Goal: Transaction & Acquisition: Subscribe to service/newsletter

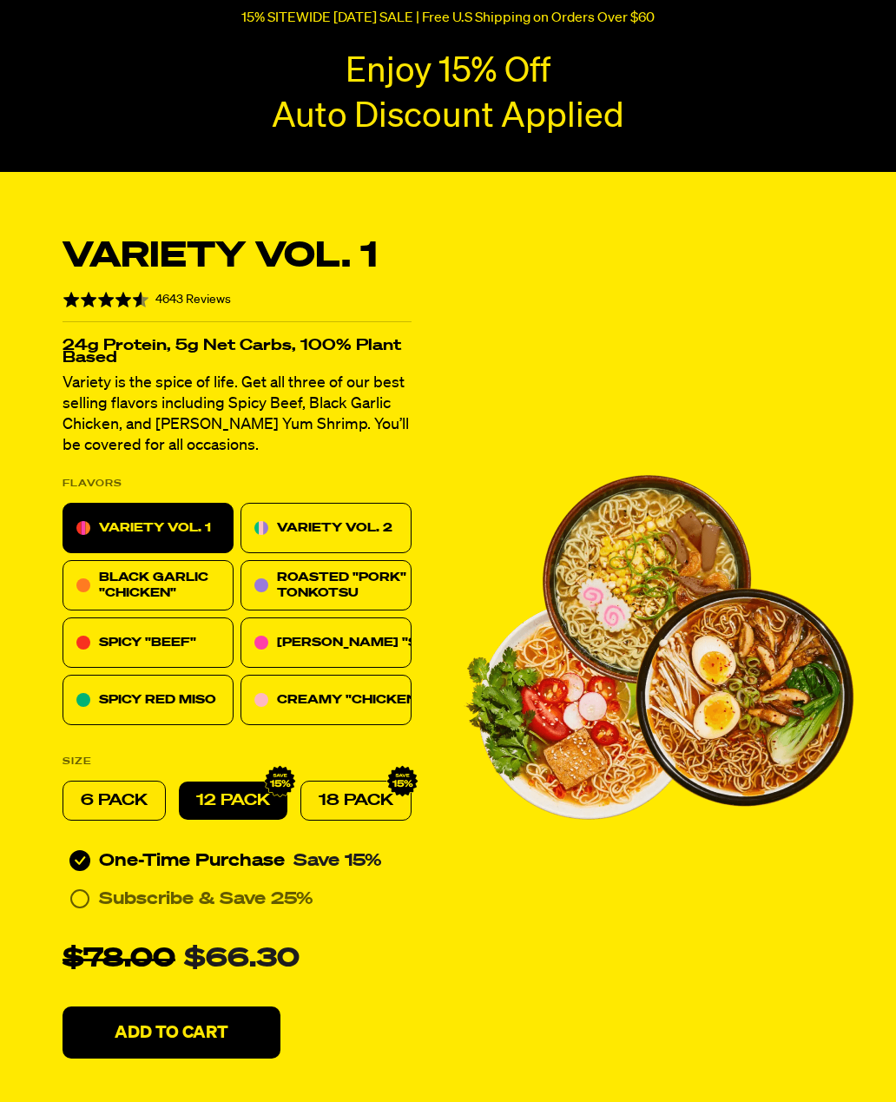
scroll to position [243, 0]
click at [338, 520] on p "VARIETY VOL. 2" at bounding box center [334, 527] width 115 height 21
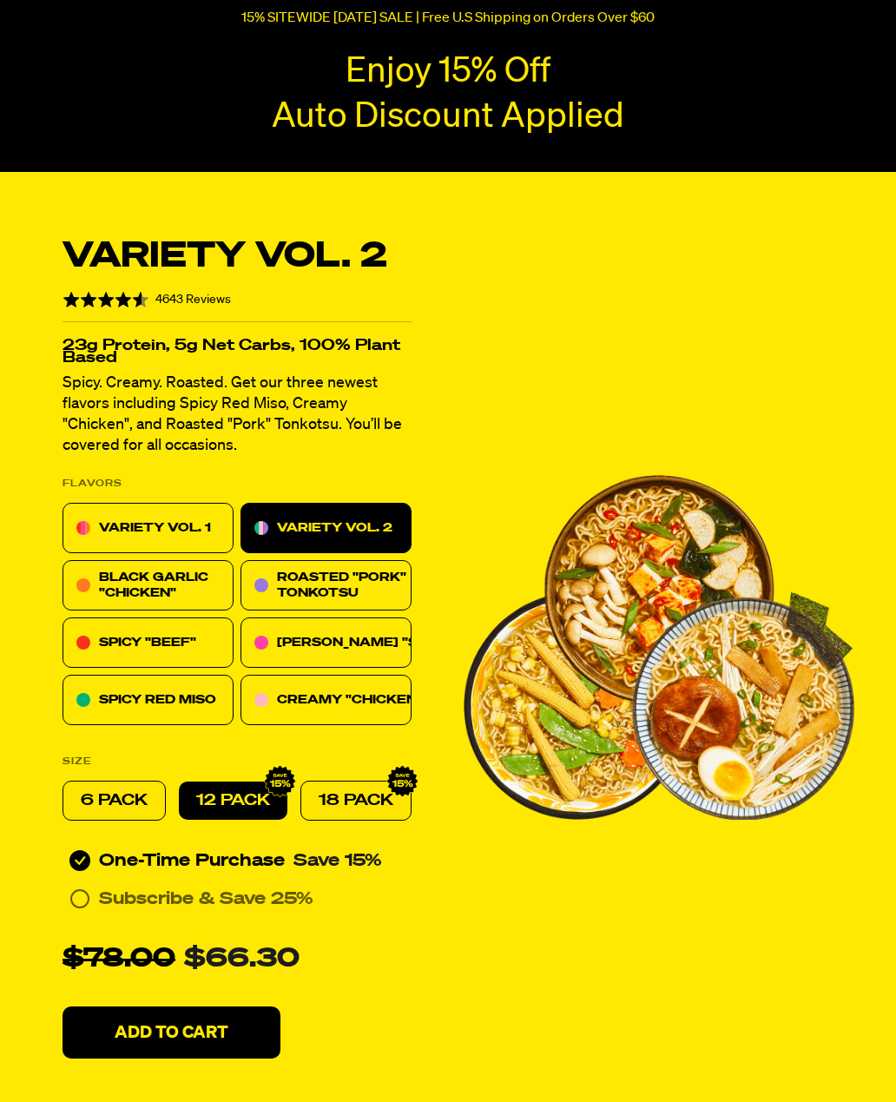
click at [201, 582] on span "BLACK GARLIC "CHICKEN"" at bounding box center [153, 585] width 109 height 28
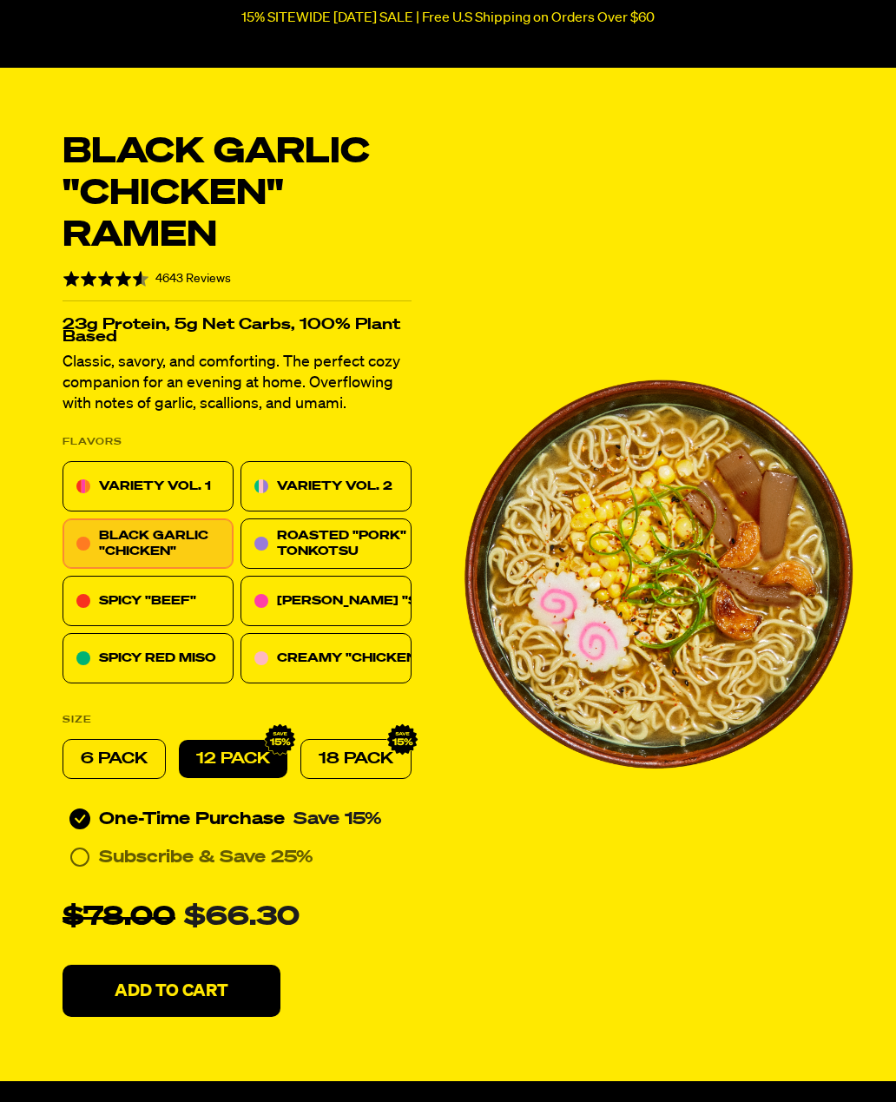
scroll to position [352, 0]
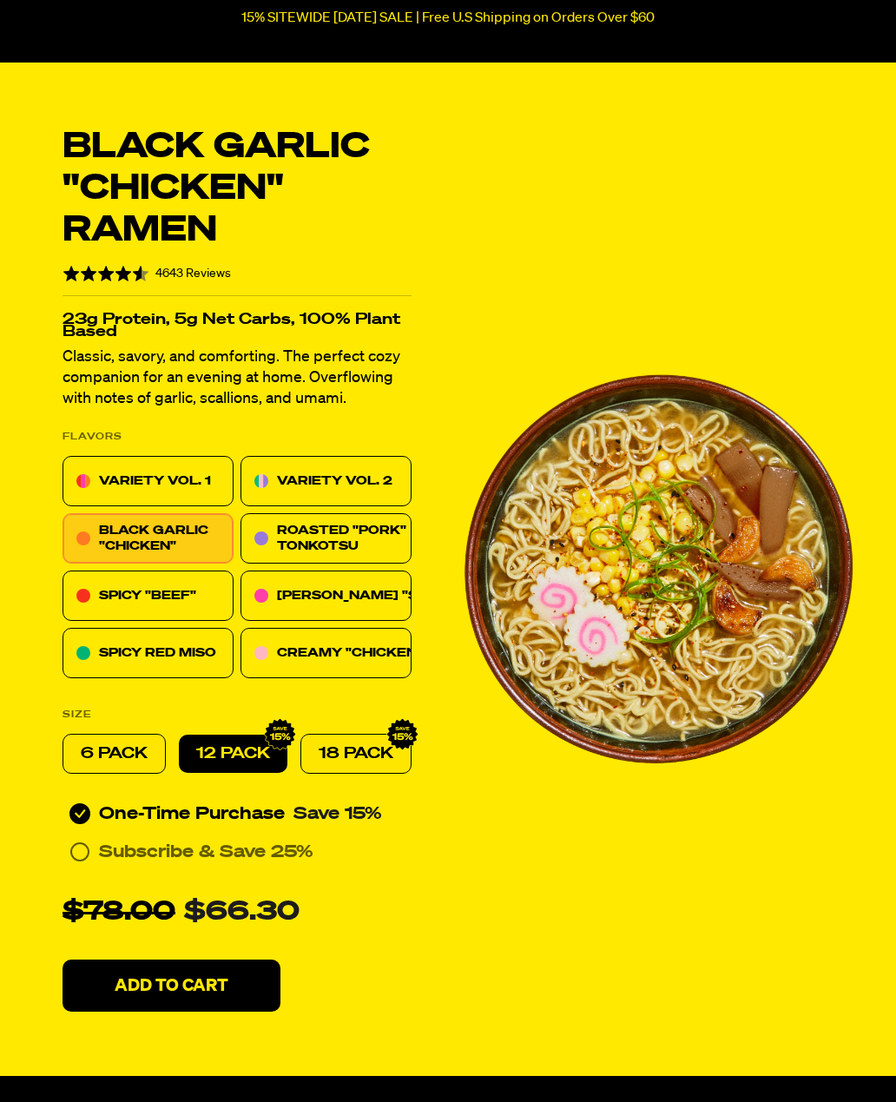
click at [356, 746] on p "18 PACK" at bounding box center [356, 754] width 75 height 21
radio input "false"
radio input "true"
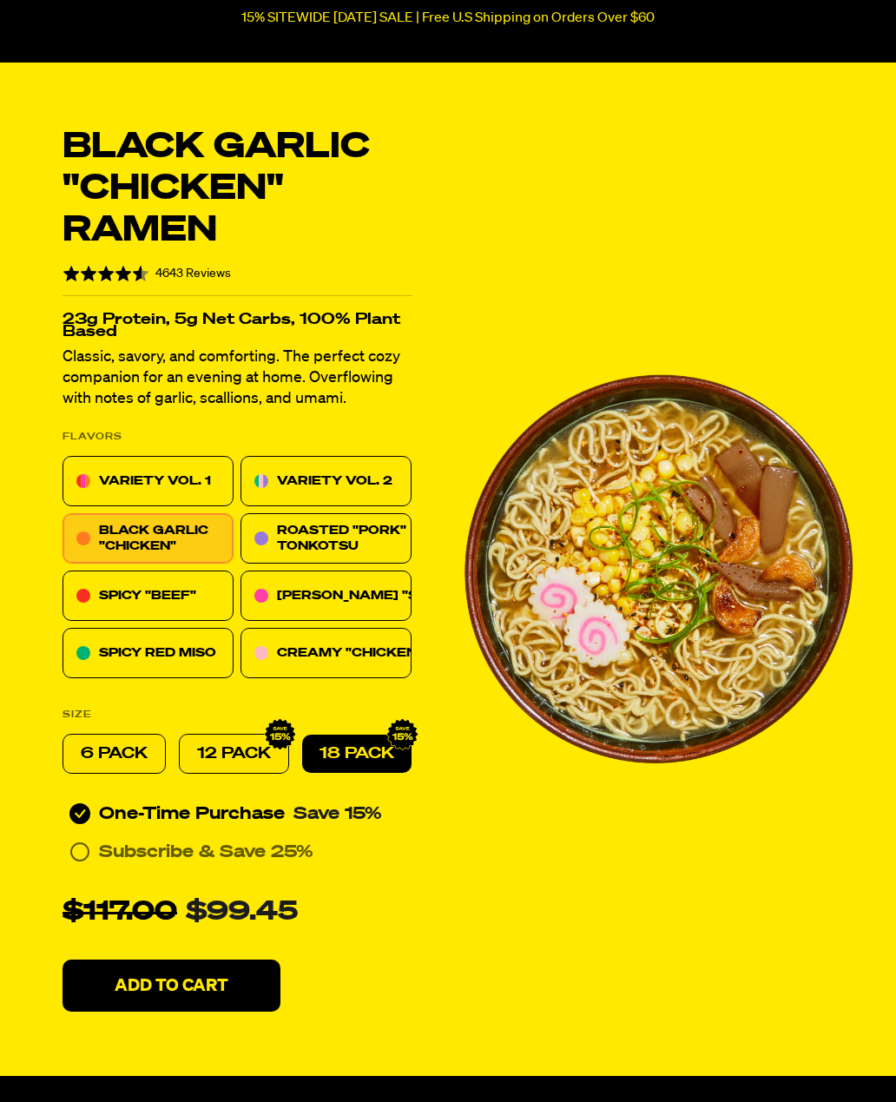
click at [253, 747] on p "12 PACK" at bounding box center [234, 753] width 74 height 21
radio input "true"
radio input "false"
radio input "true"
radio input "false"
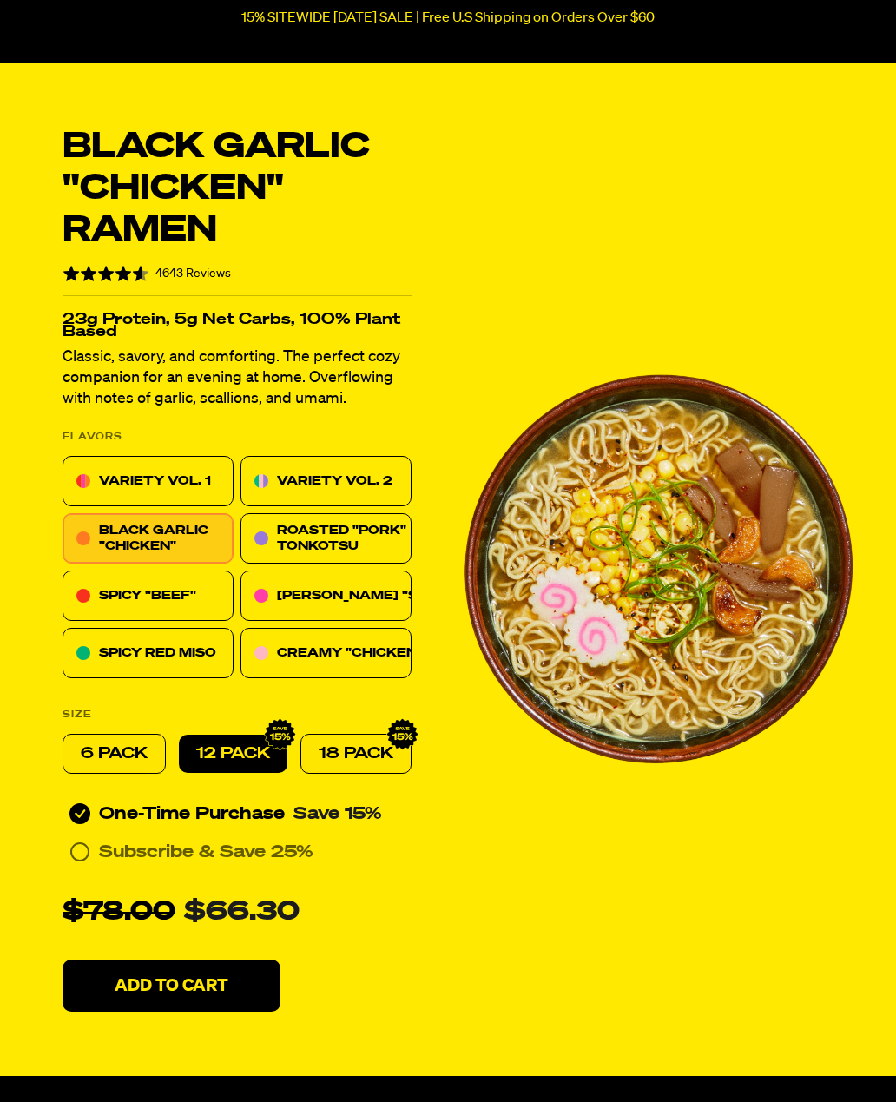
click at [84, 852] on icon at bounding box center [79, 851] width 21 height 21
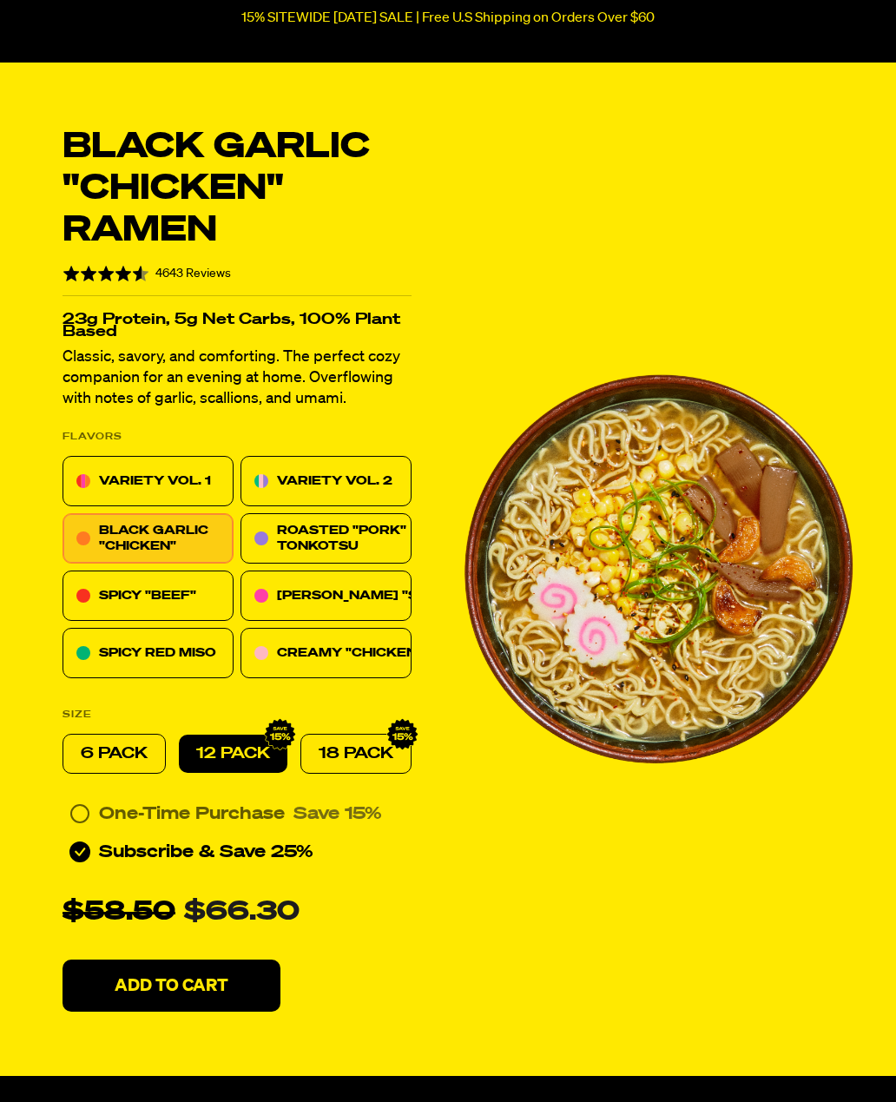
click at [89, 810] on circle at bounding box center [79, 813] width 17 height 17
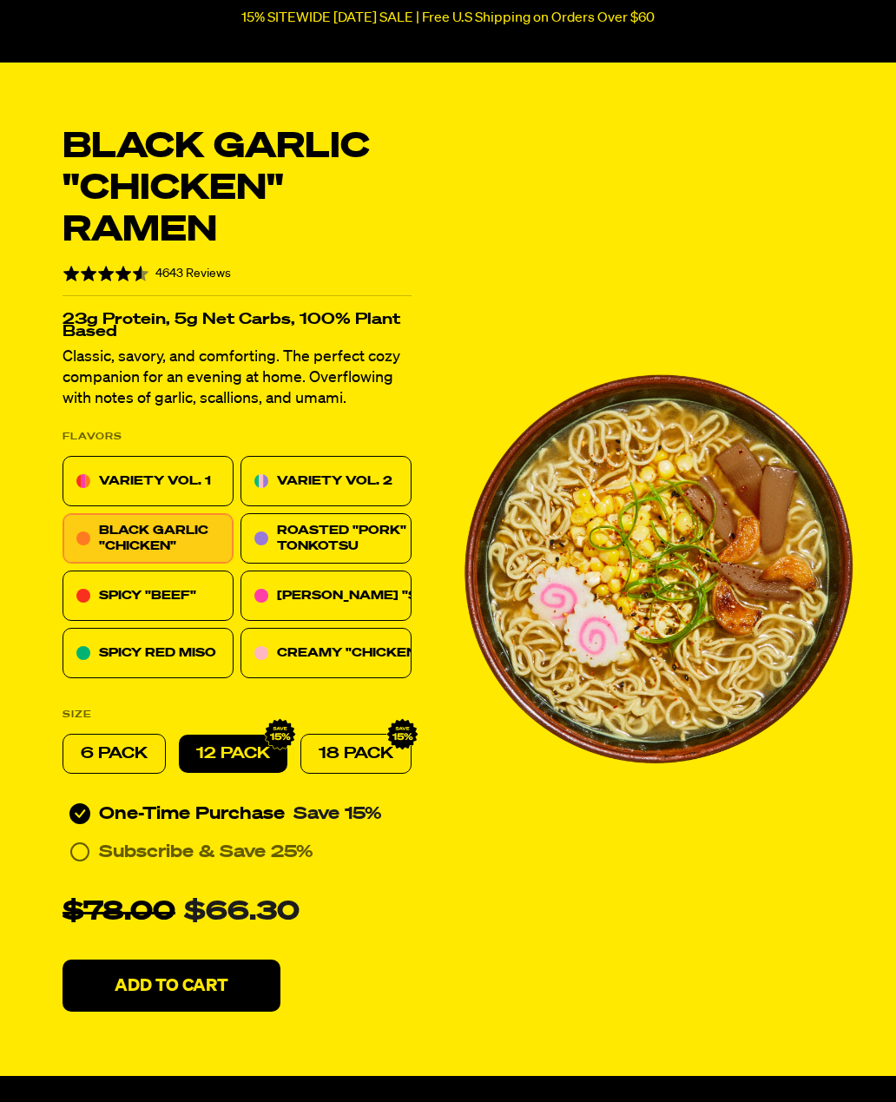
click at [76, 845] on icon at bounding box center [79, 851] width 21 height 21
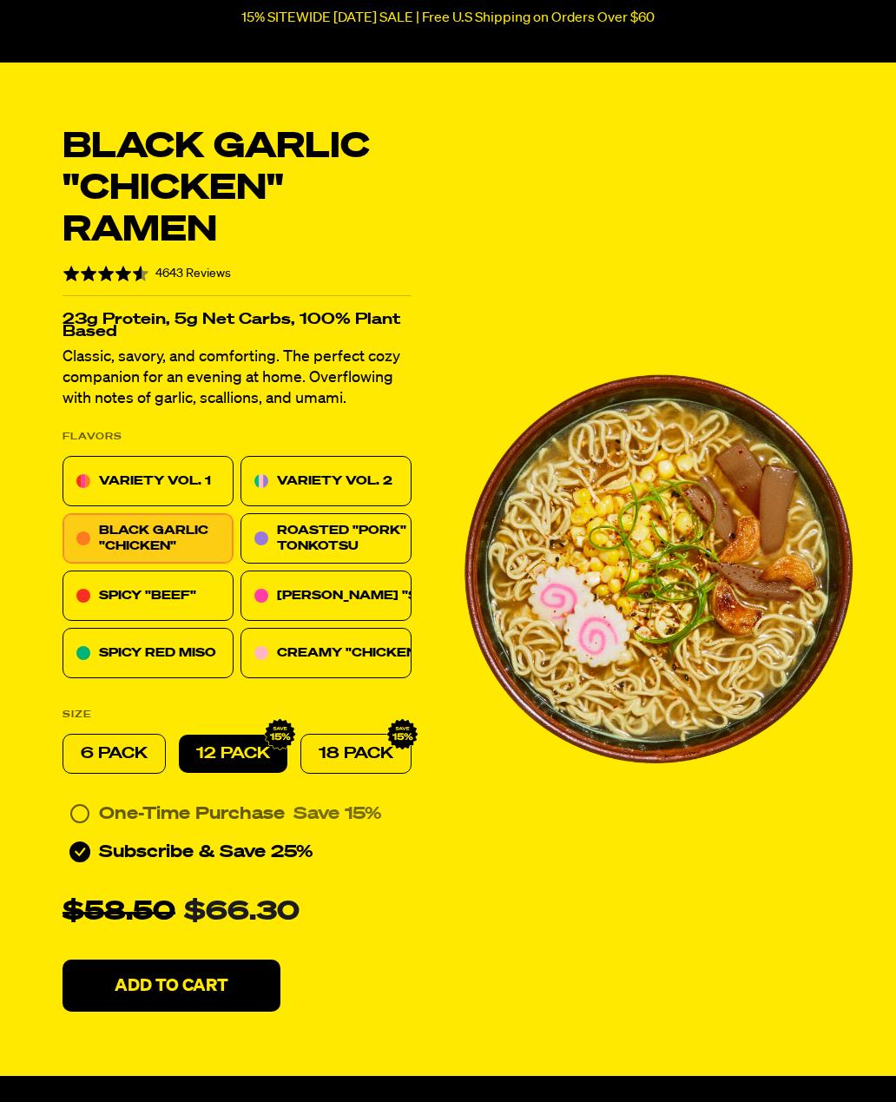
click at [74, 806] on circle at bounding box center [79, 813] width 17 height 17
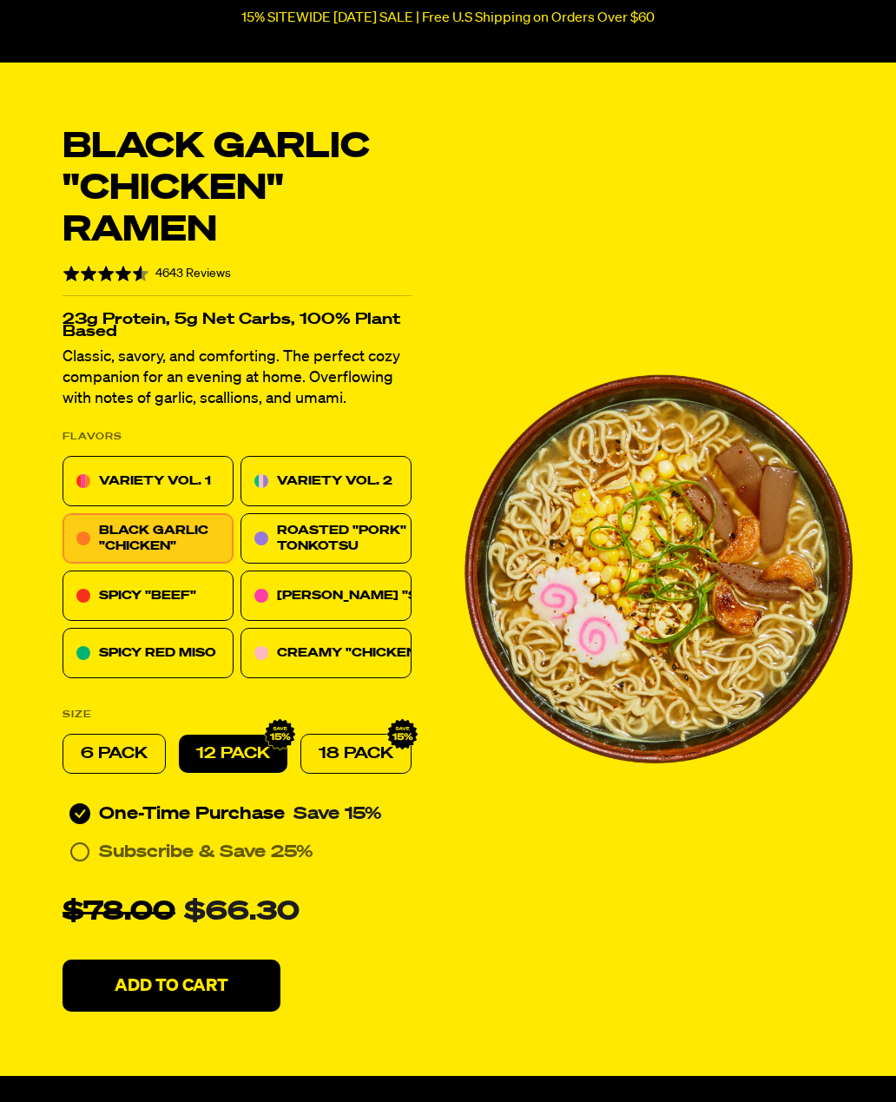
click at [370, 734] on div "18 PACK" at bounding box center [355, 754] width 111 height 40
radio input "false"
radio input "true"
radio input "false"
radio input "true"
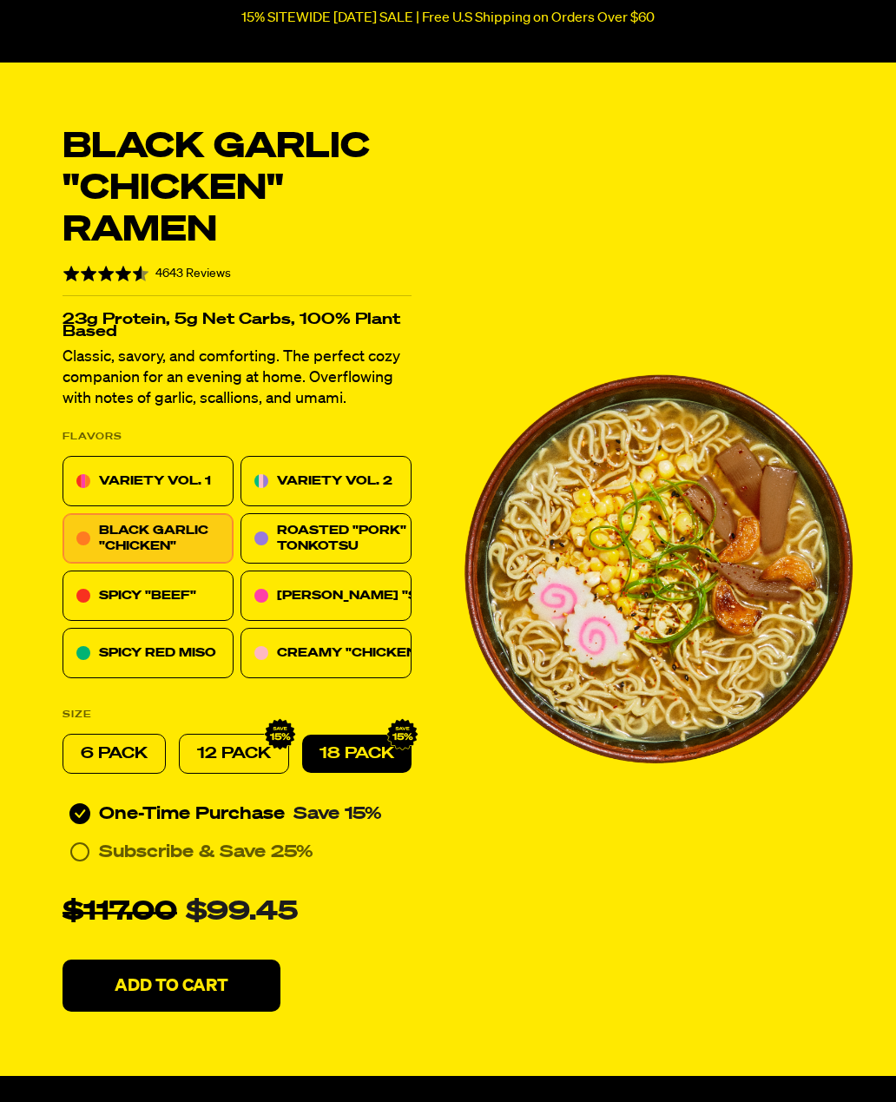
click at [76, 838] on div "Every 30 Days Subscribe & Save 25%" at bounding box center [237, 852] width 349 height 28
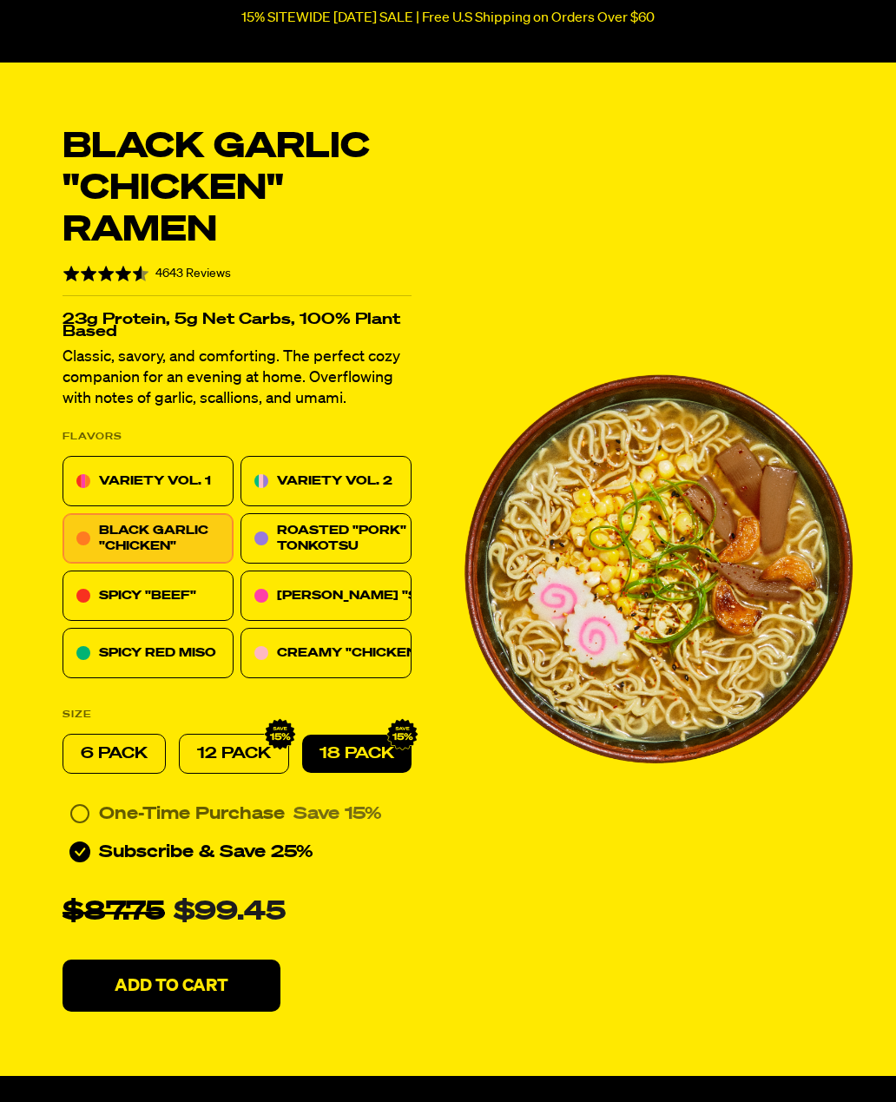
click at [85, 818] on icon at bounding box center [79, 813] width 21 height 21
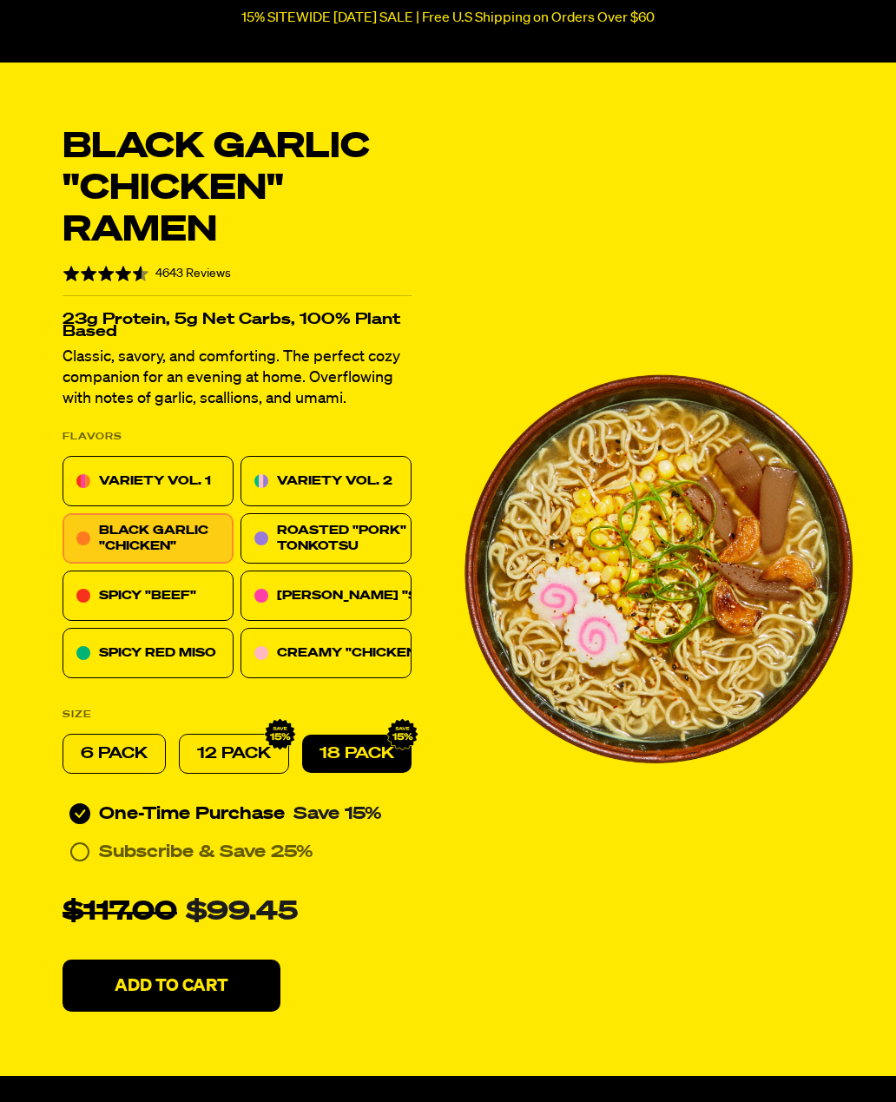
click at [252, 744] on p "12 PACK" at bounding box center [234, 753] width 74 height 21
radio input "true"
radio input "false"
radio input "true"
radio input "false"
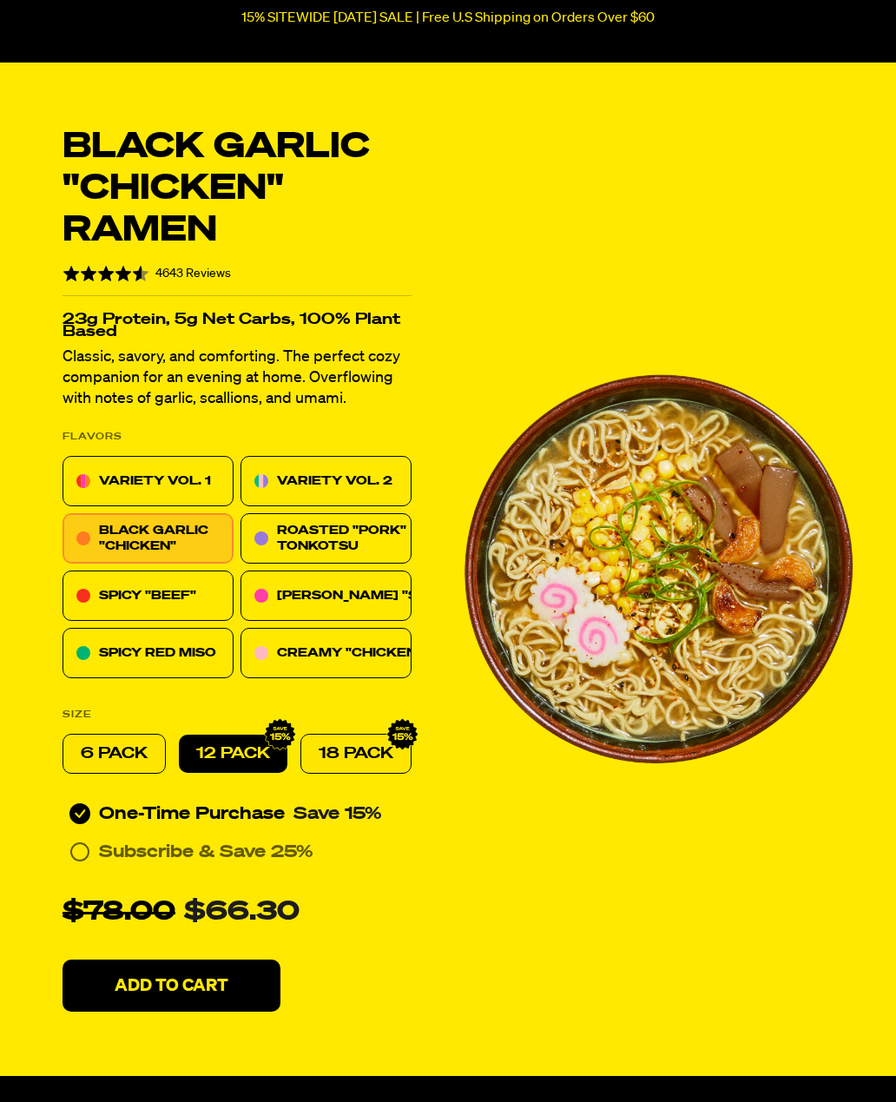
click at [80, 846] on icon at bounding box center [79, 851] width 21 height 21
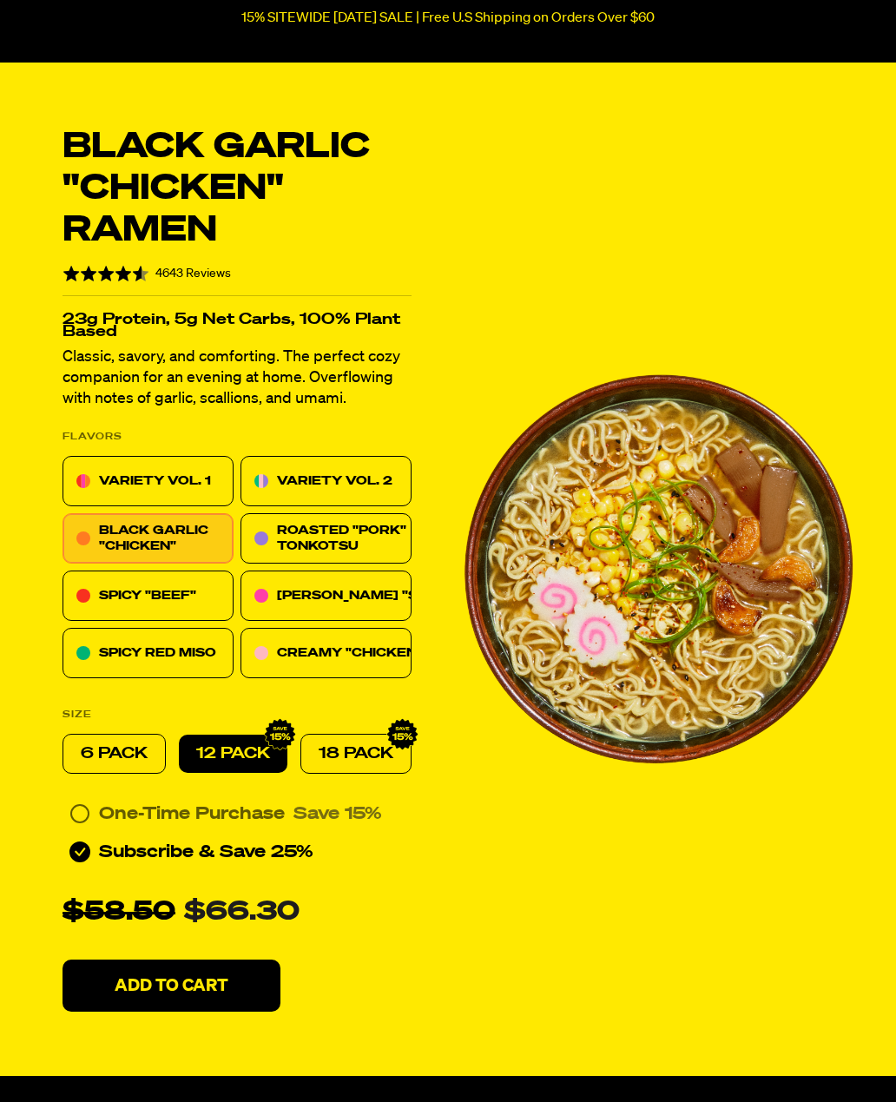
click at [238, 985] on button "Add To Cart" at bounding box center [172, 985] width 218 height 52
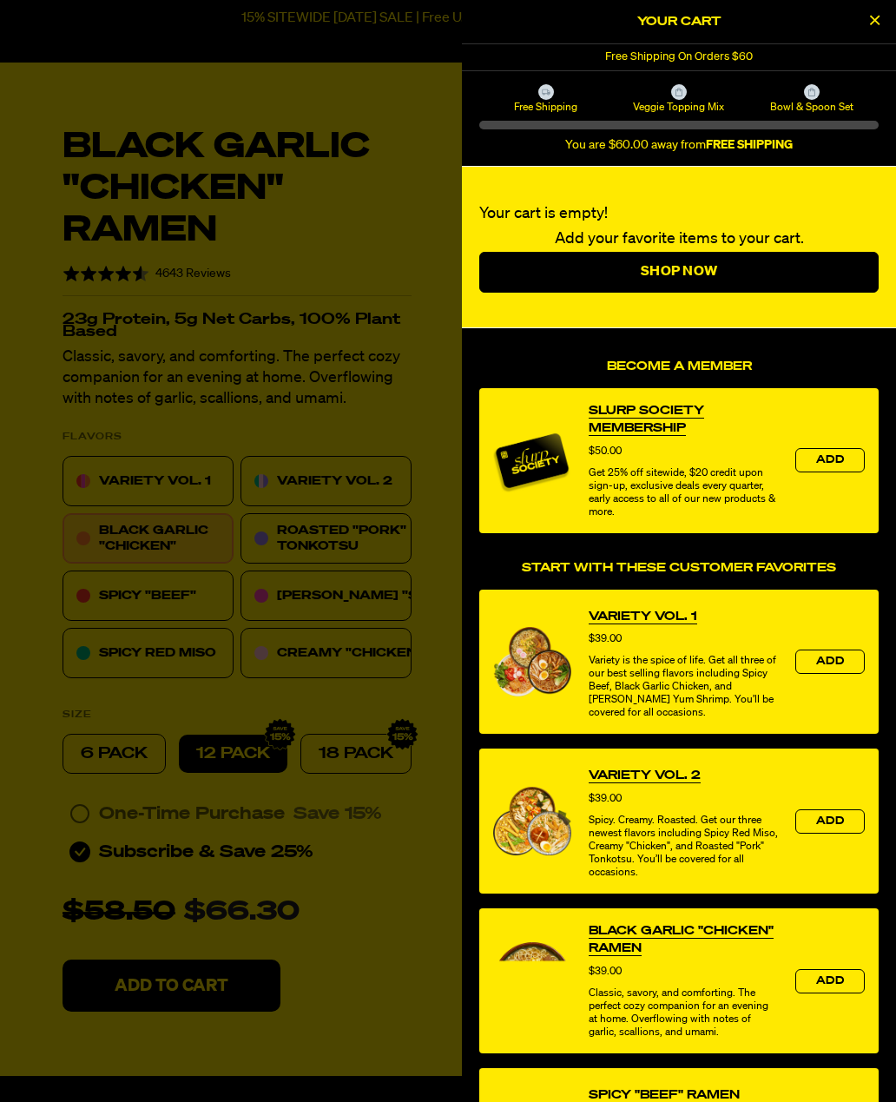
select select "Every 30 Days"
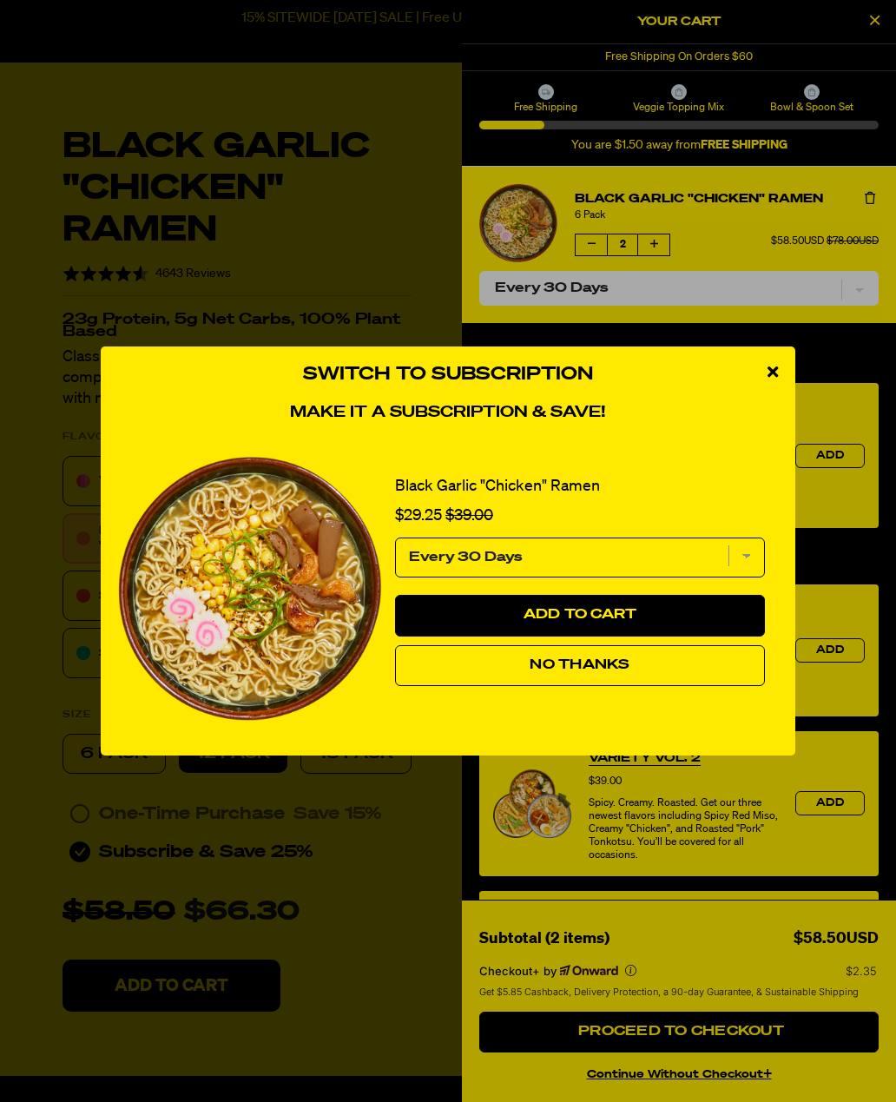
click at [752, 577] on select "Every 30 Days" at bounding box center [580, 557] width 370 height 40
click at [760, 398] on div "close modal" at bounding box center [772, 372] width 45 height 52
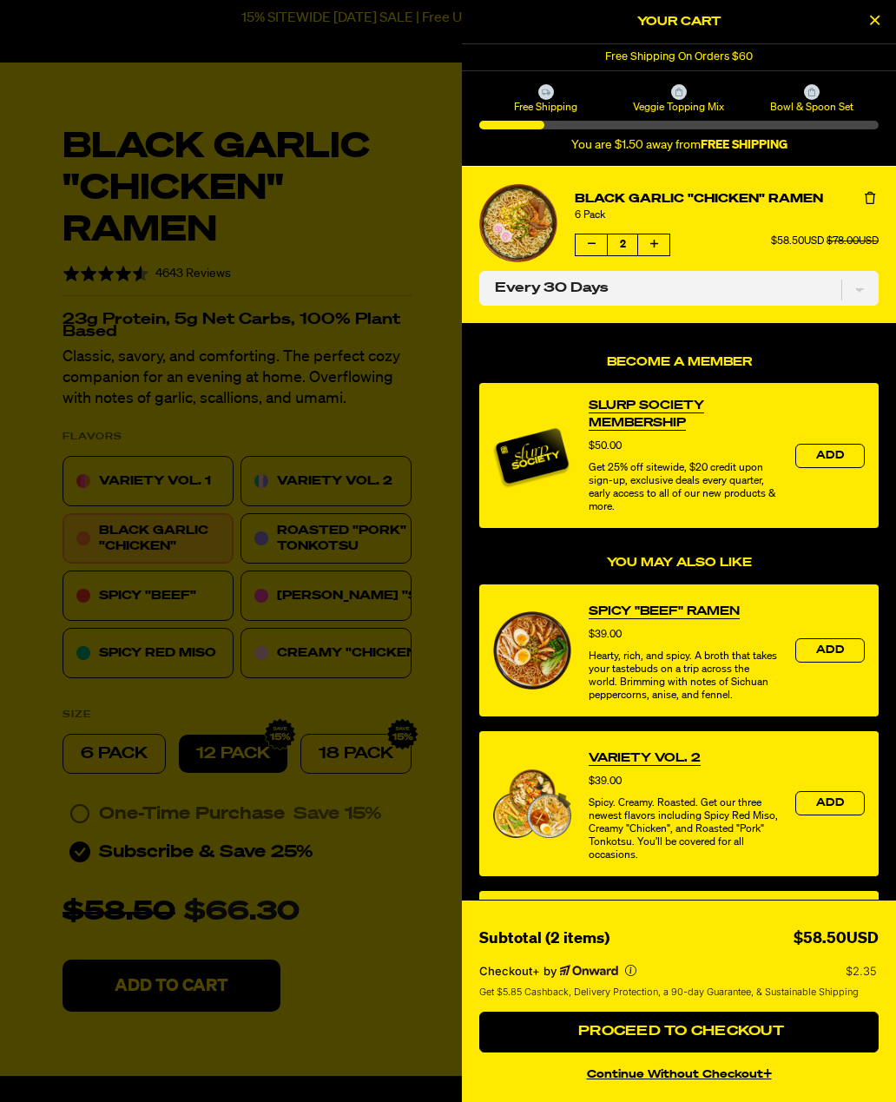
click at [372, 853] on div at bounding box center [448, 551] width 896 height 1102
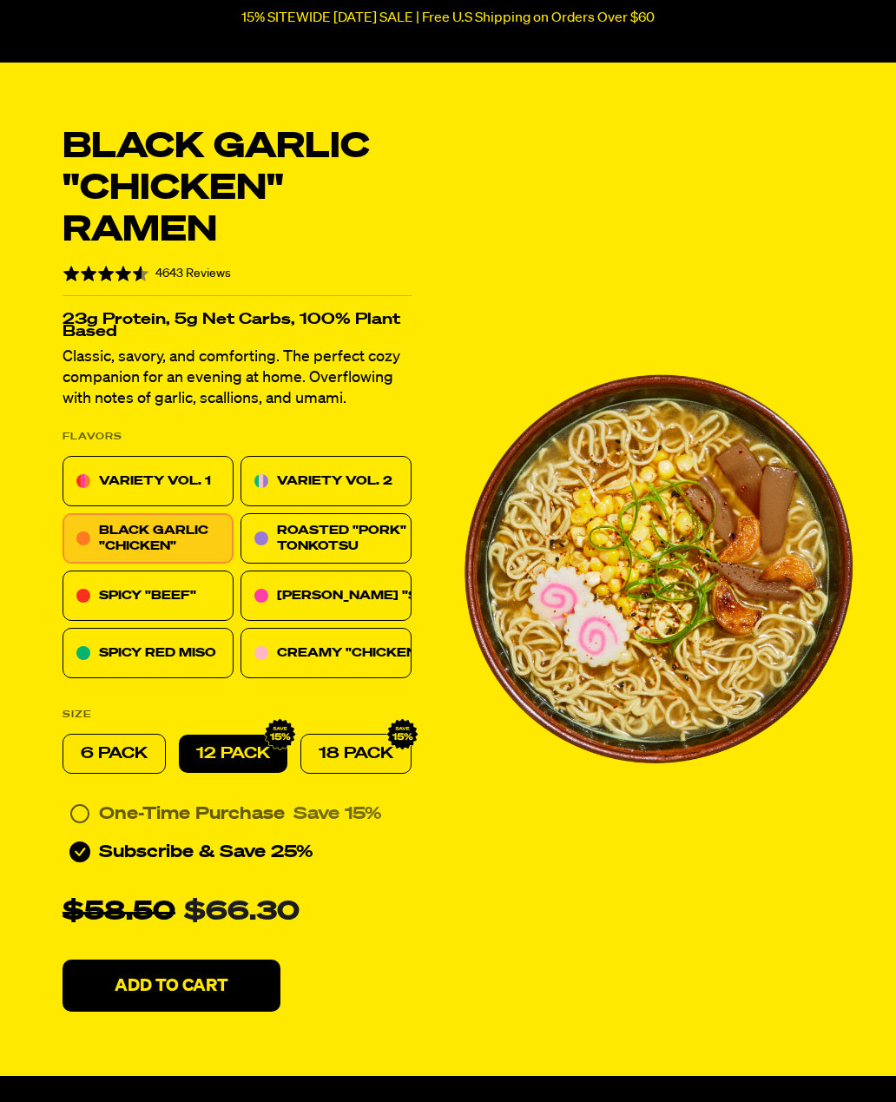
click at [129, 753] on p "6 PACK" at bounding box center [114, 753] width 67 height 21
radio input "true"
radio input "false"
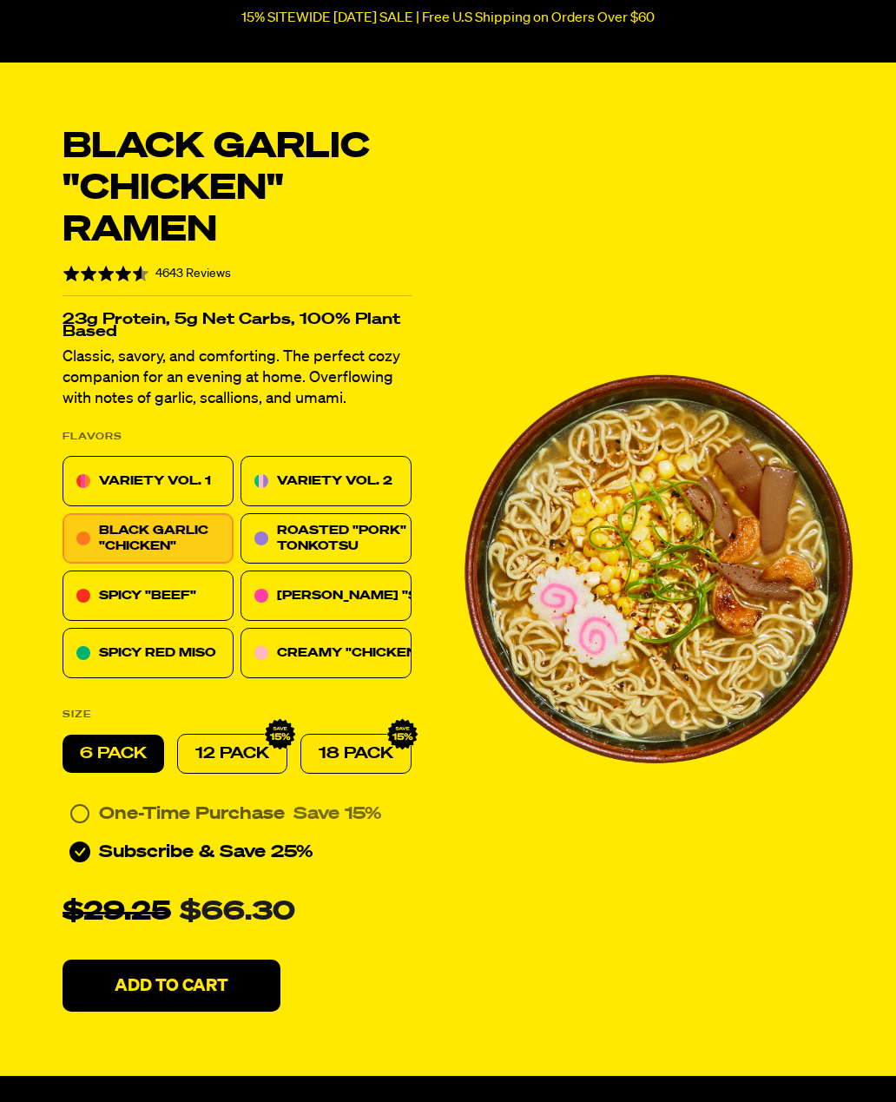
radio input "true"
radio input "false"
click at [240, 744] on p "12 PACK" at bounding box center [232, 753] width 74 height 21
radio input "false"
radio input "true"
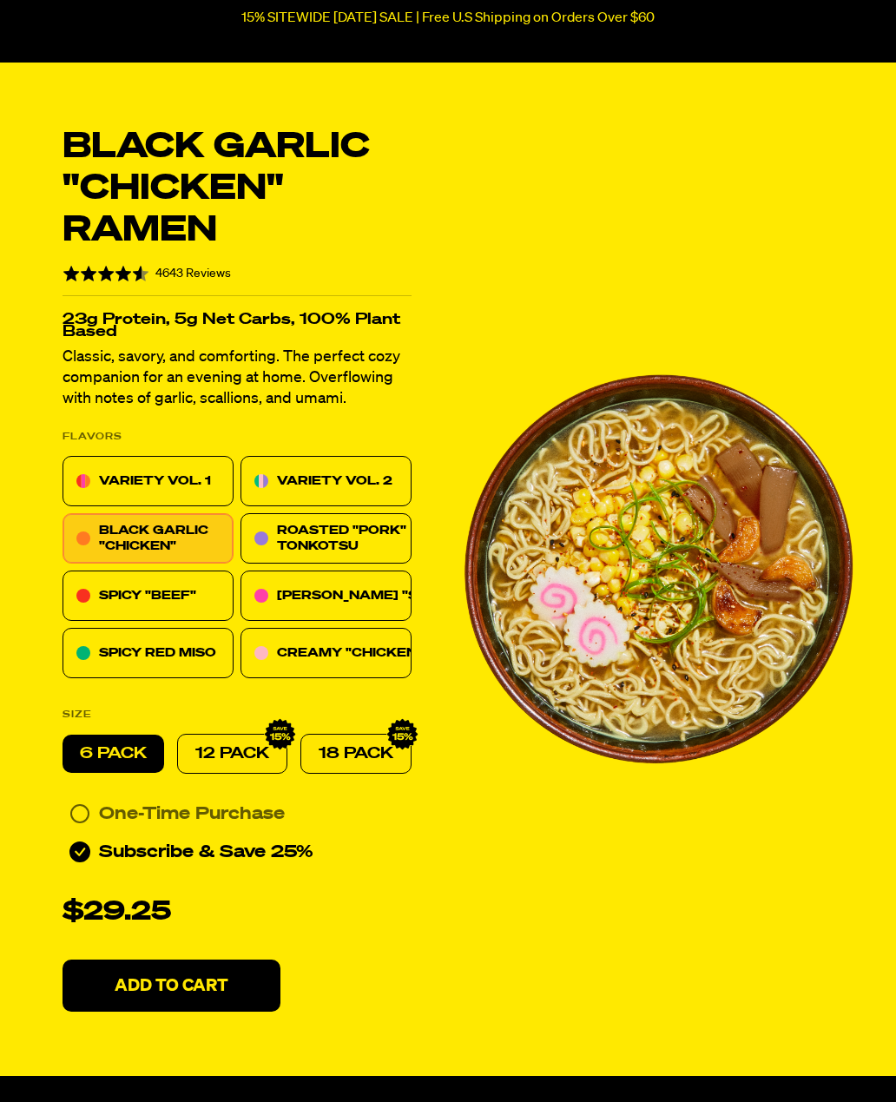
radio input "false"
radio input "true"
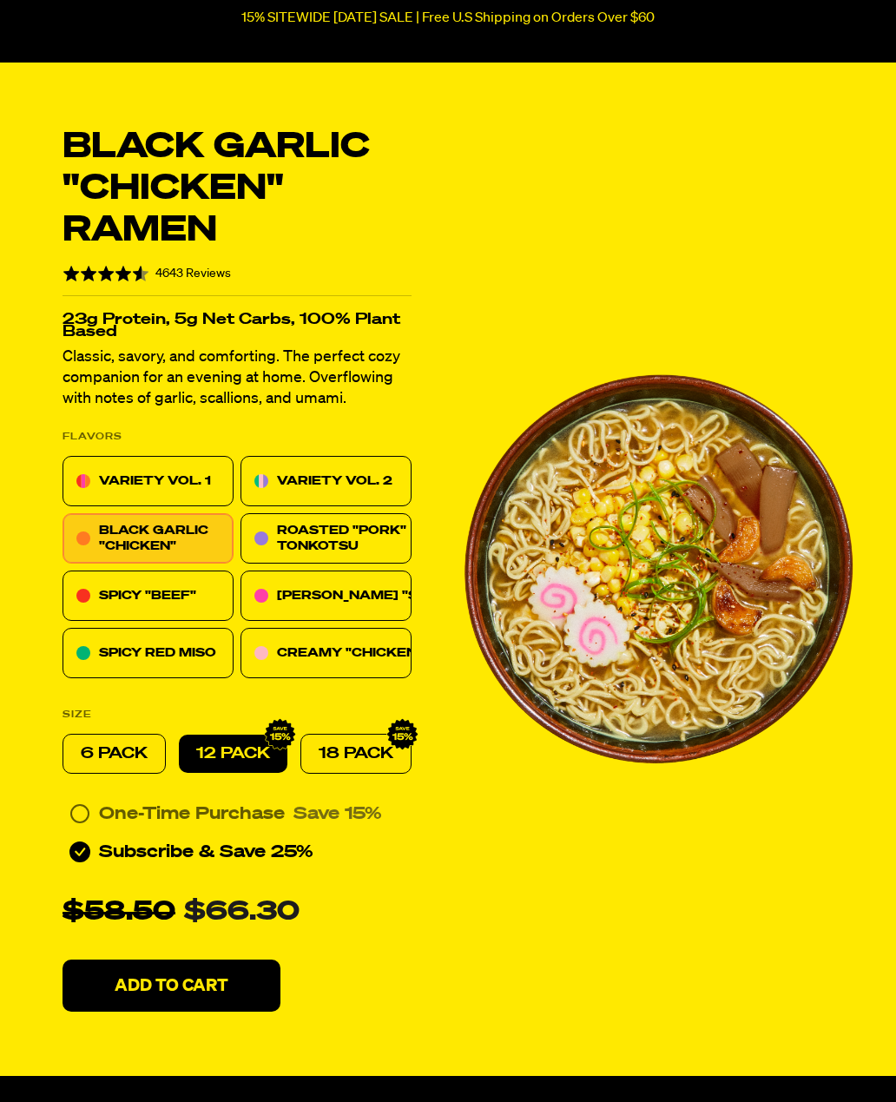
click at [117, 750] on p "6 PACK" at bounding box center [114, 753] width 67 height 21
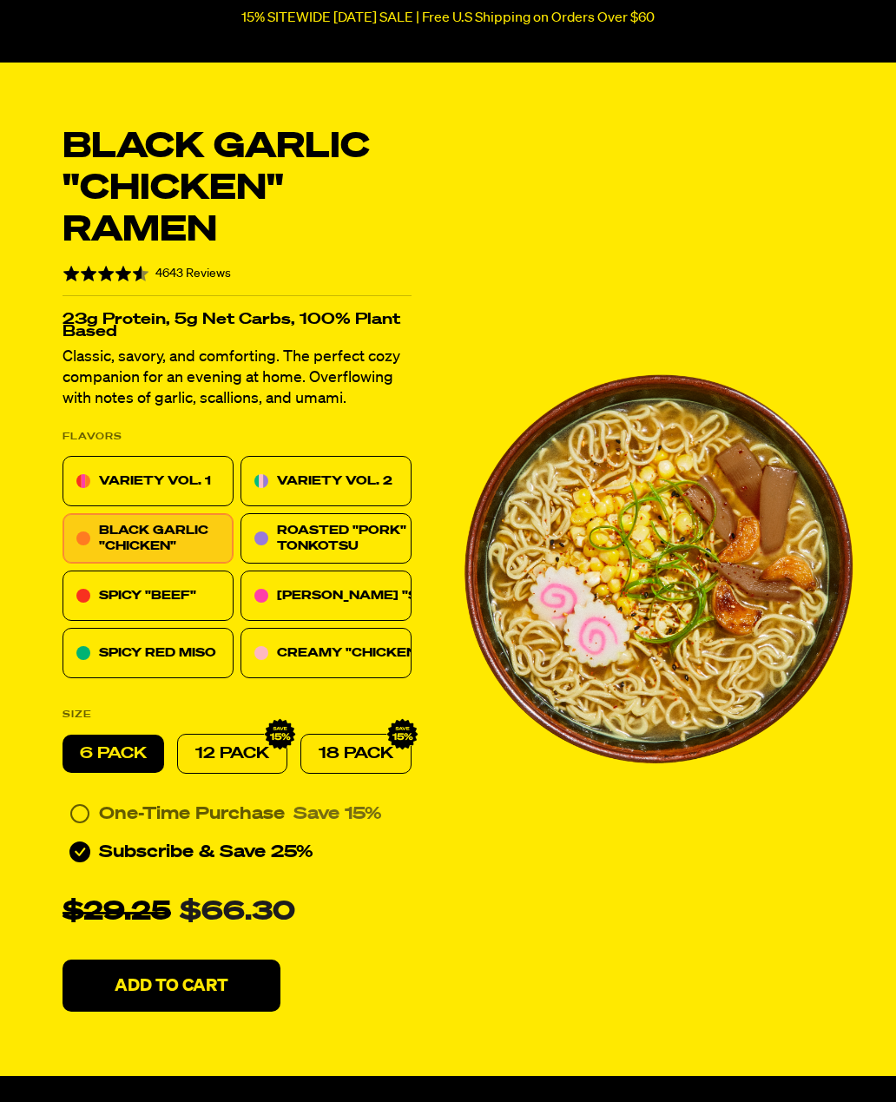
radio input "true"
radio input "false"
radio input "true"
radio input "false"
